Goal: Transaction & Acquisition: Purchase product/service

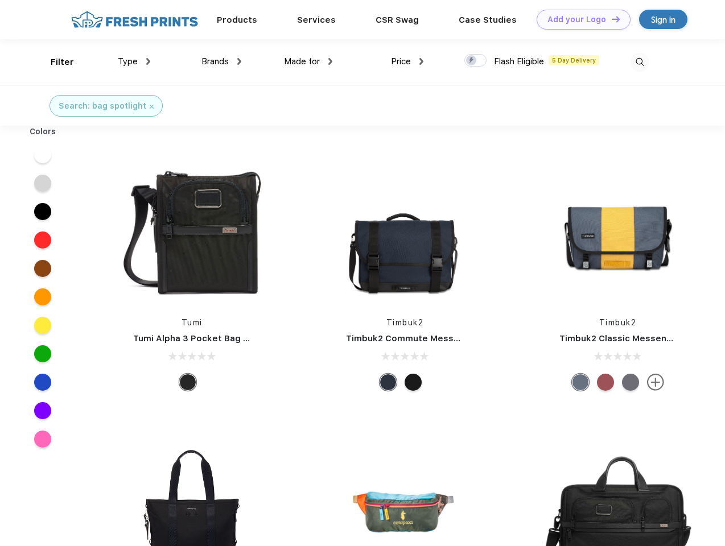
click at [579, 19] on link "Add your Logo Design Tool" at bounding box center [584, 20] width 94 height 20
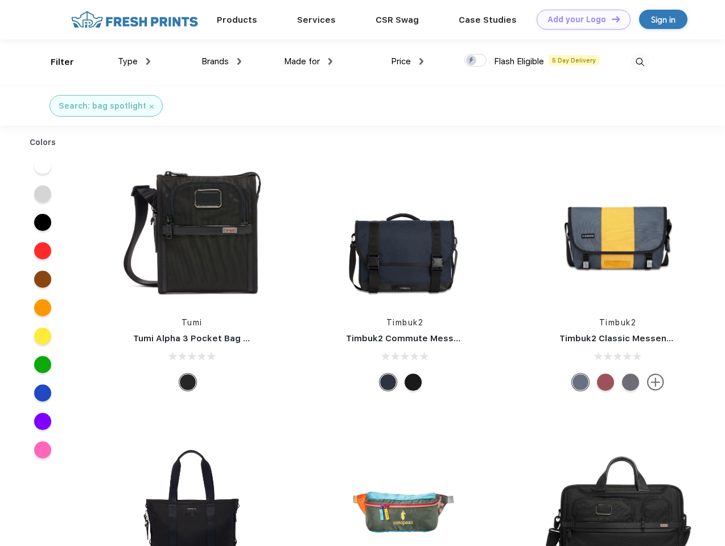
click at [0, 0] on div "Design Tool" at bounding box center [0, 0] width 0 height 0
click at [611, 19] on link "Add your Logo Design Tool" at bounding box center [584, 20] width 94 height 20
click at [55, 62] on div "Filter" at bounding box center [62, 62] width 23 height 13
click at [134, 61] on span "Type" at bounding box center [128, 61] width 20 height 10
click at [221, 61] on span "Brands" at bounding box center [214, 61] width 27 height 10
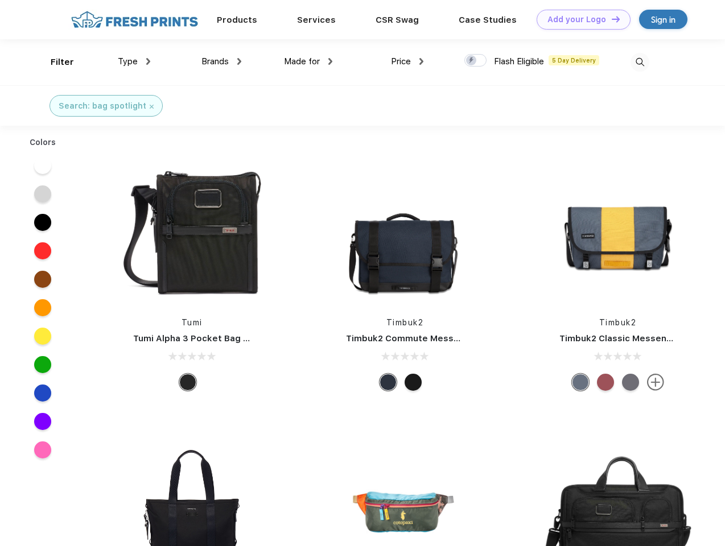
click at [308, 61] on span "Made for" at bounding box center [302, 61] width 36 height 10
click at [407, 61] on span "Price" at bounding box center [401, 61] width 20 height 10
click at [476, 61] on div at bounding box center [475, 60] width 22 height 13
click at [472, 61] on input "checkbox" at bounding box center [467, 56] width 7 height 7
click at [640, 62] on img at bounding box center [640, 62] width 19 height 19
